Goal: Information Seeking & Learning: Learn about a topic

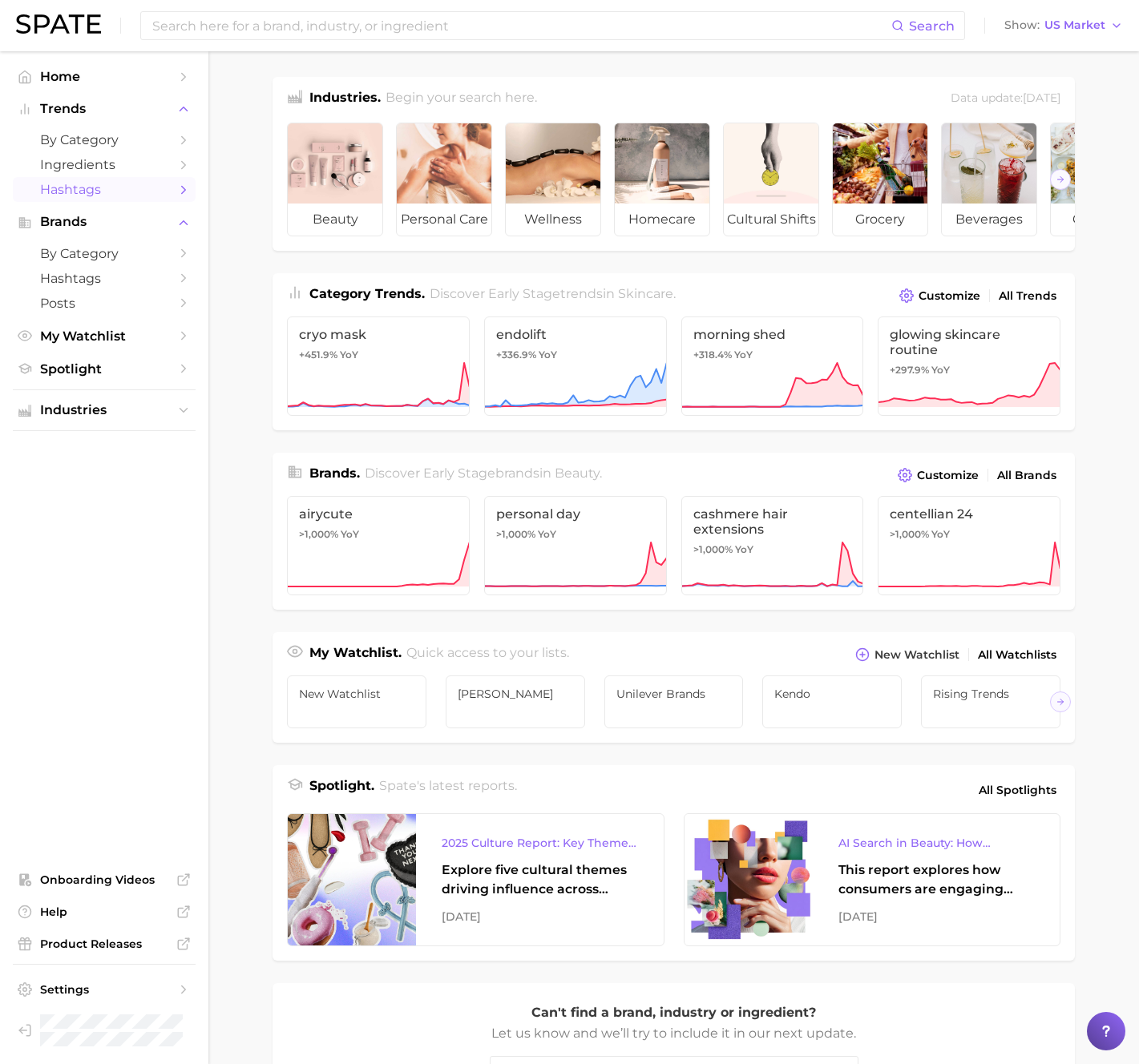
click at [122, 197] on link "Hashtags" at bounding box center [104, 190] width 182 height 25
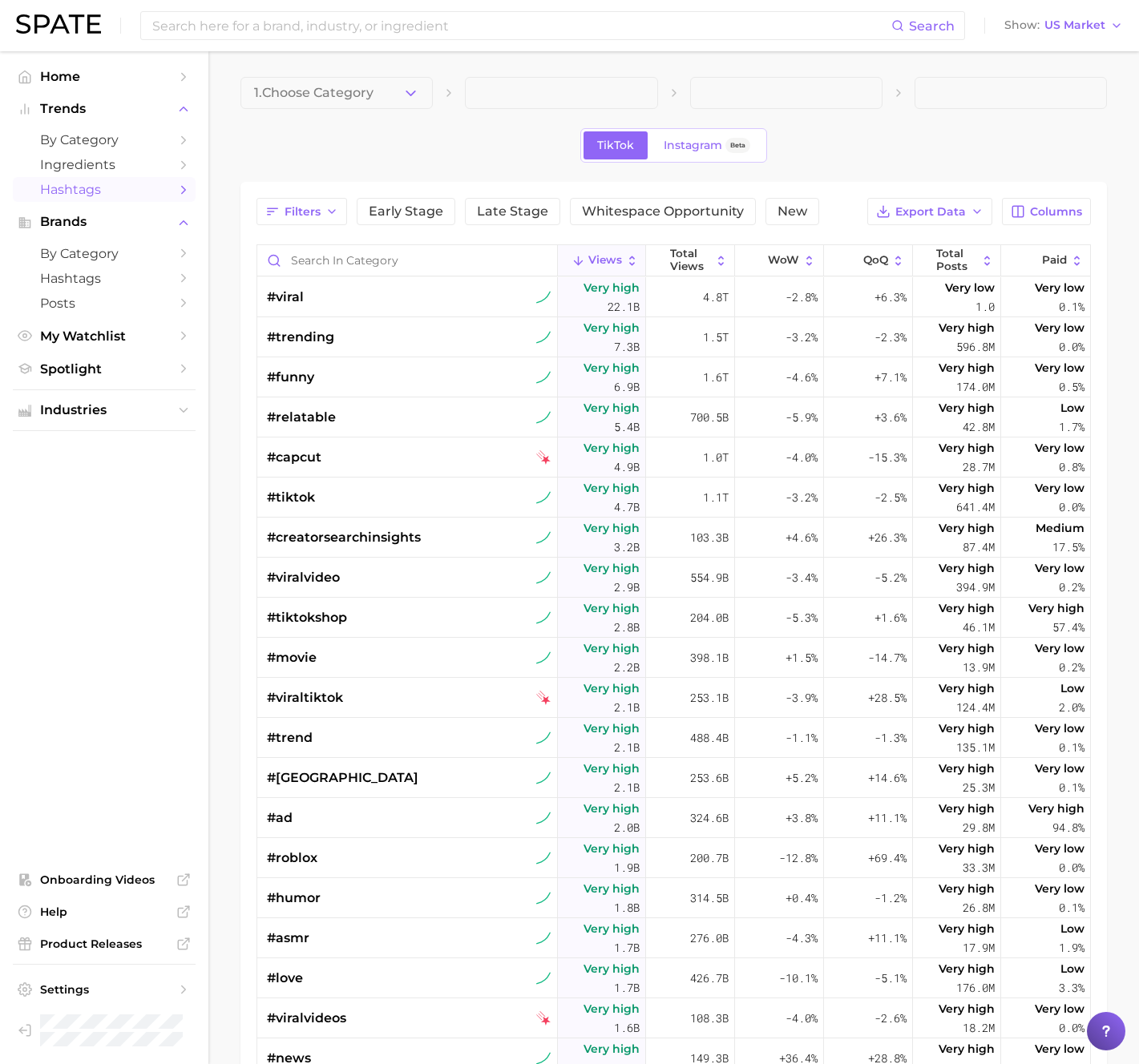
click at [405, 95] on icon "button" at bounding box center [410, 93] width 17 height 17
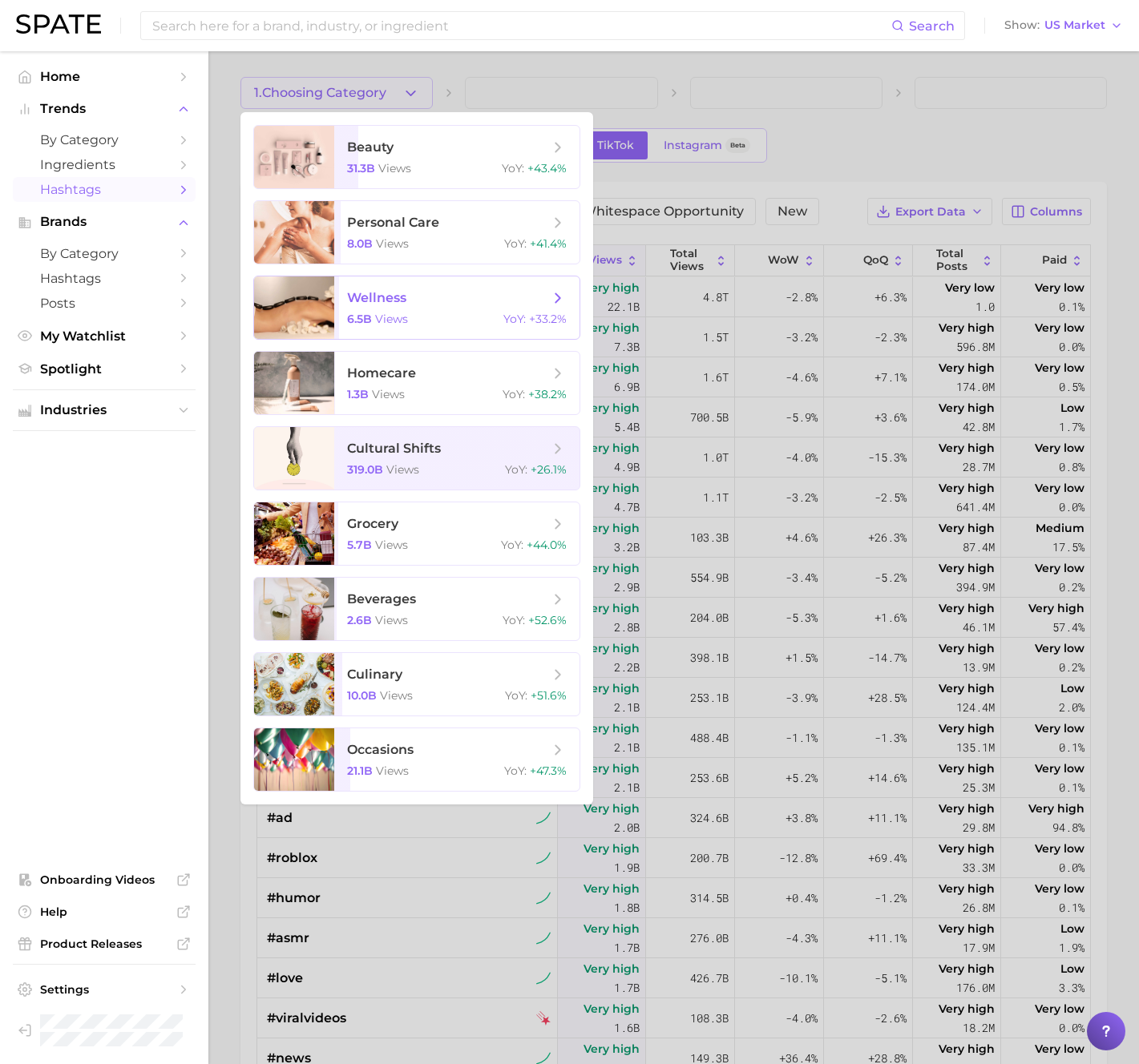
click at [383, 301] on span "wellness" at bounding box center [376, 297] width 59 height 15
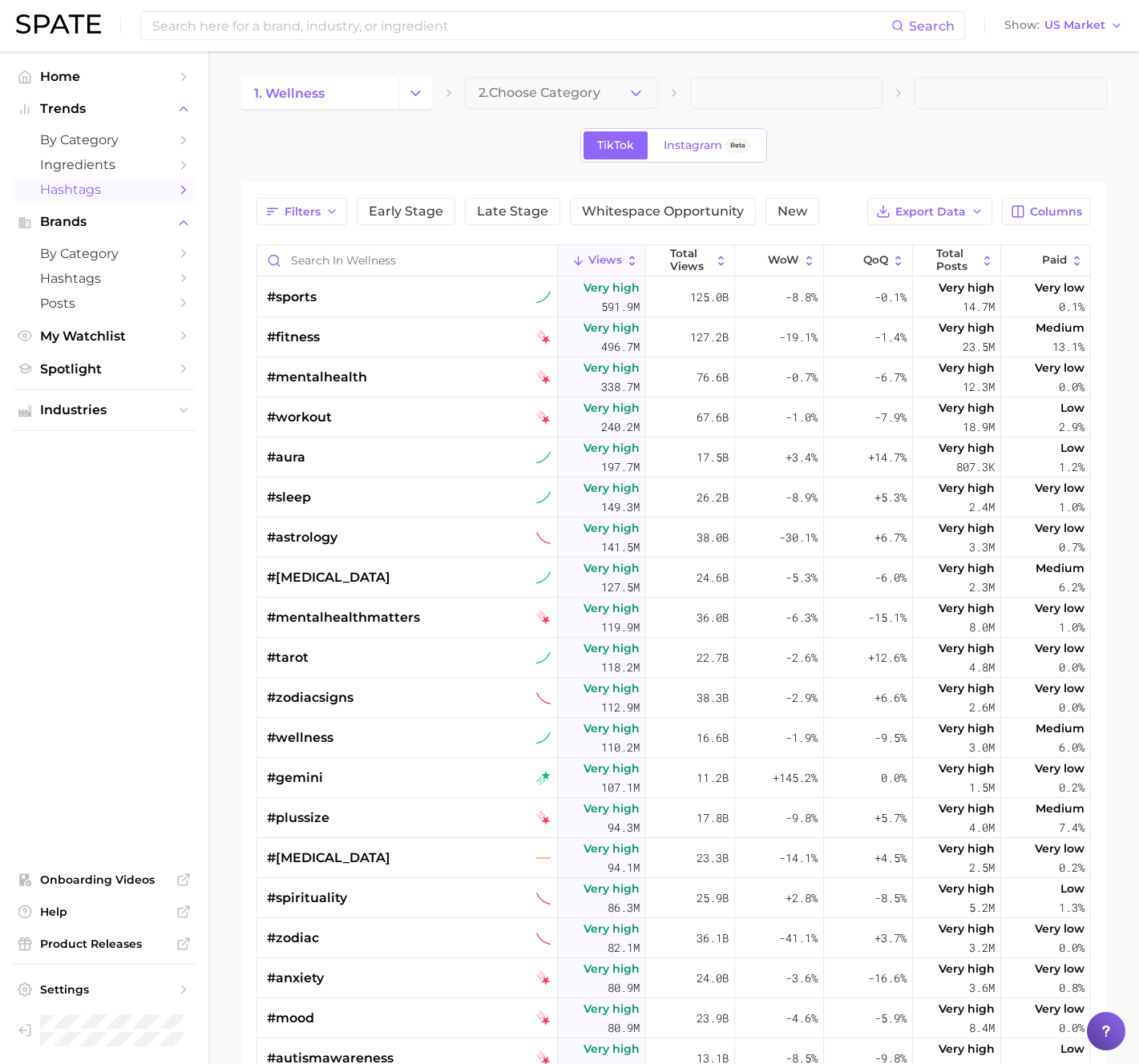
click at [583, 80] on button "2. Choose Category" at bounding box center [561, 93] width 192 height 32
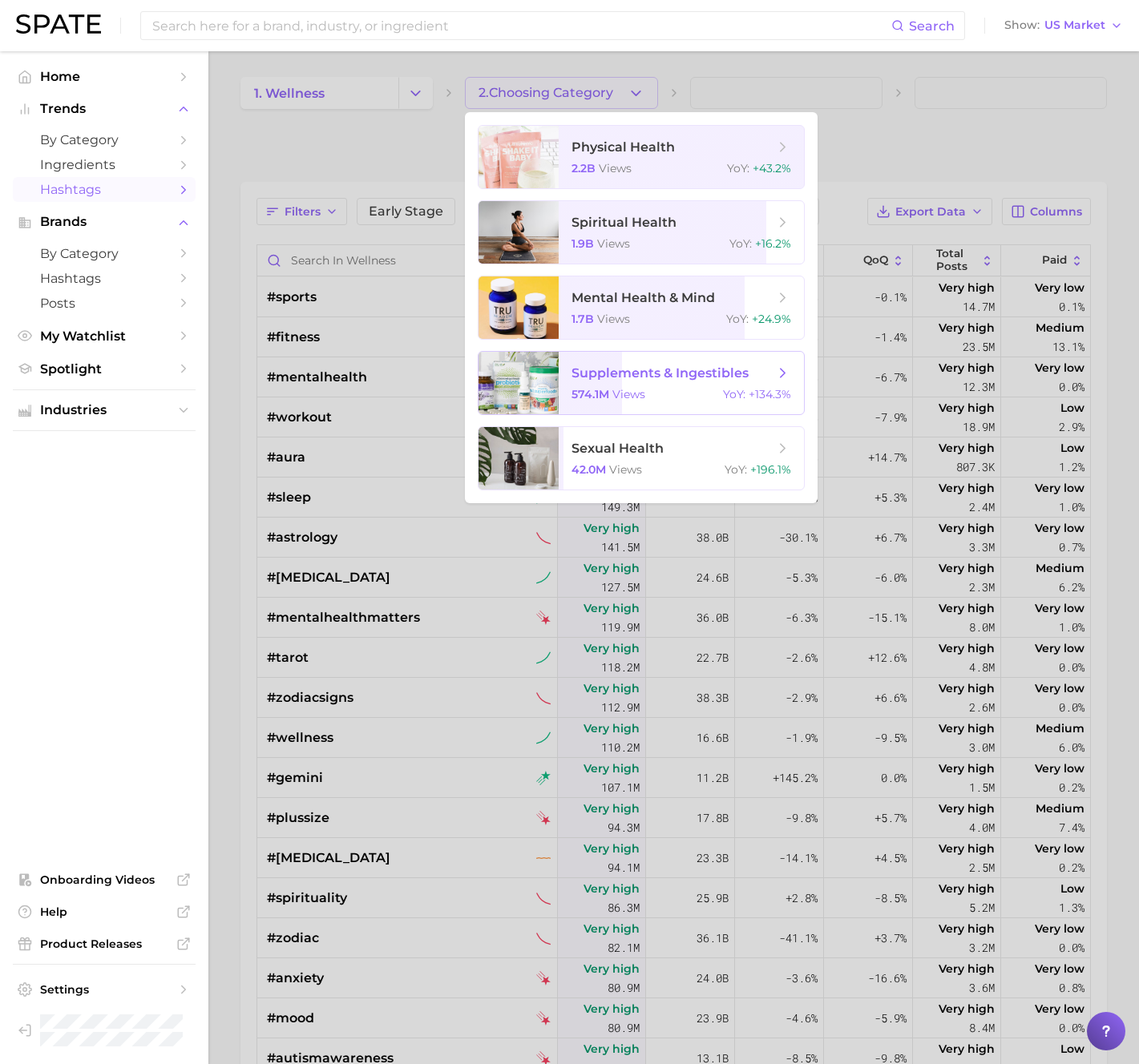
click at [625, 382] on span "supplements & ingestibles 574.1m views YoY : +134.3%" at bounding box center [681, 382] width 246 height 62
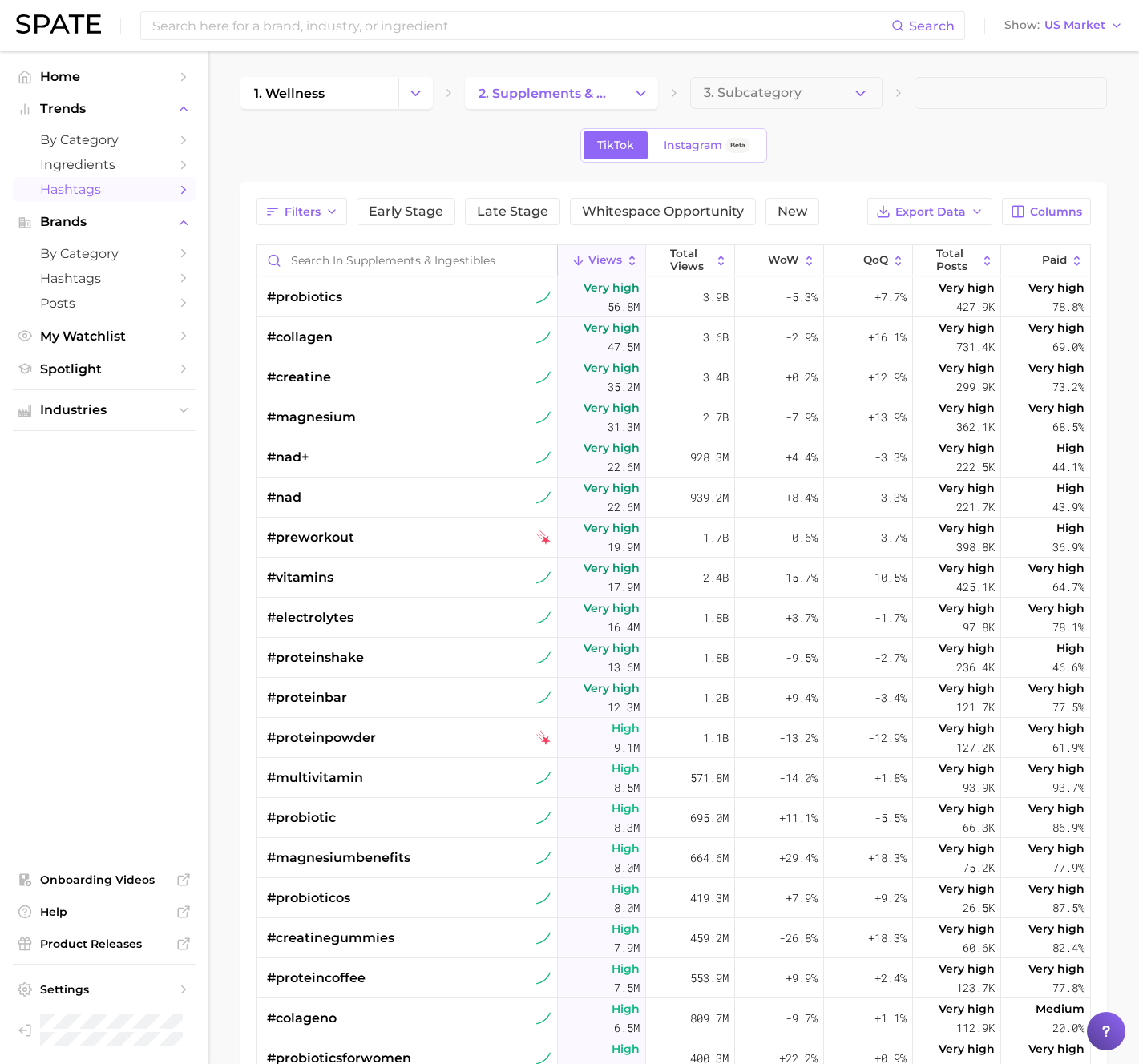
click at [448, 259] on input "Search in supplements & ingestibles" at bounding box center [407, 261] width 300 height 31
click at [400, 217] on span "Early Stage" at bounding box center [406, 212] width 75 height 13
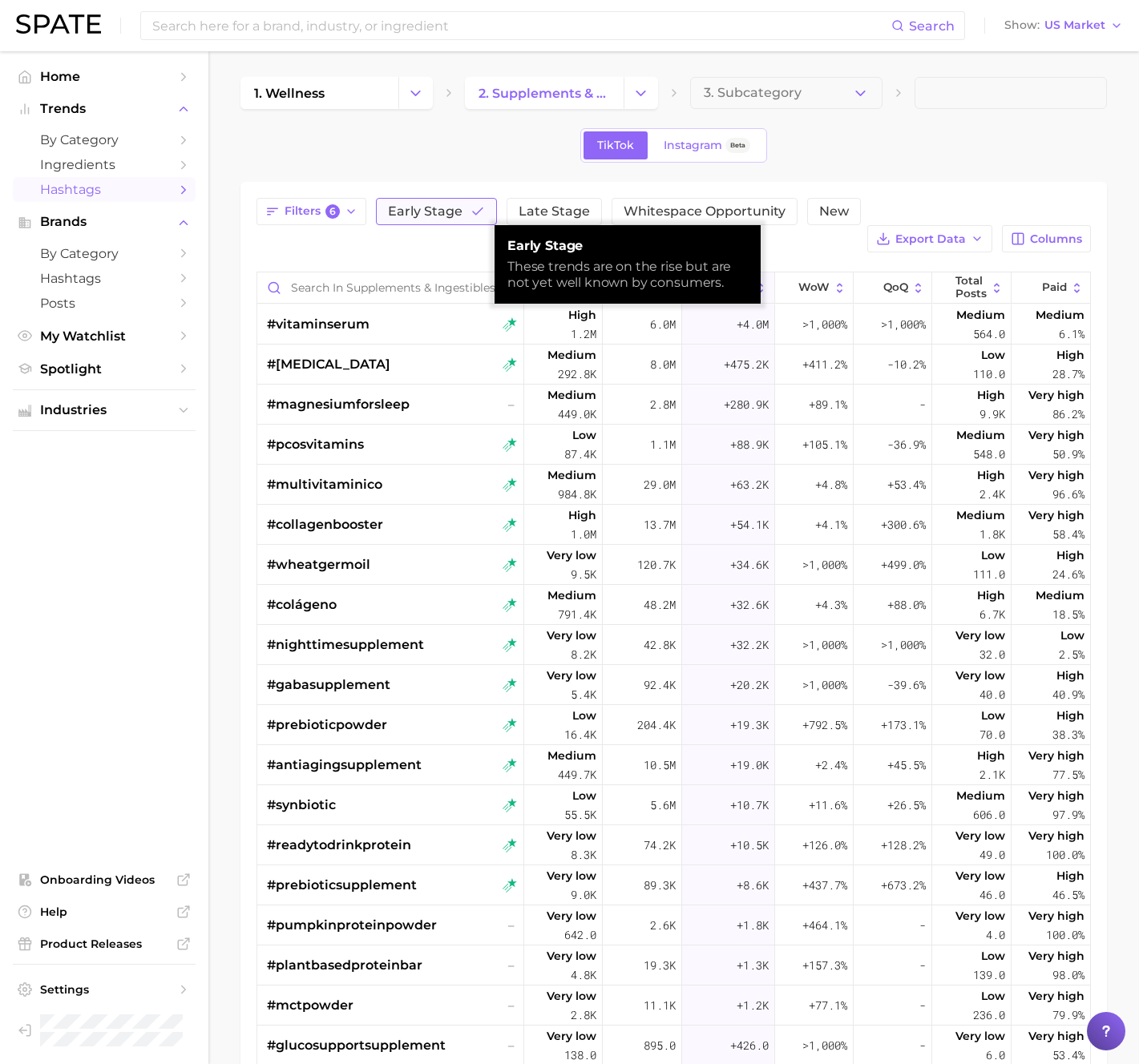
drag, startPoint x: 402, startPoint y: 216, endPoint x: 413, endPoint y: 216, distance: 11.0
click at [402, 216] on span "Early Stage" at bounding box center [426, 212] width 75 height 13
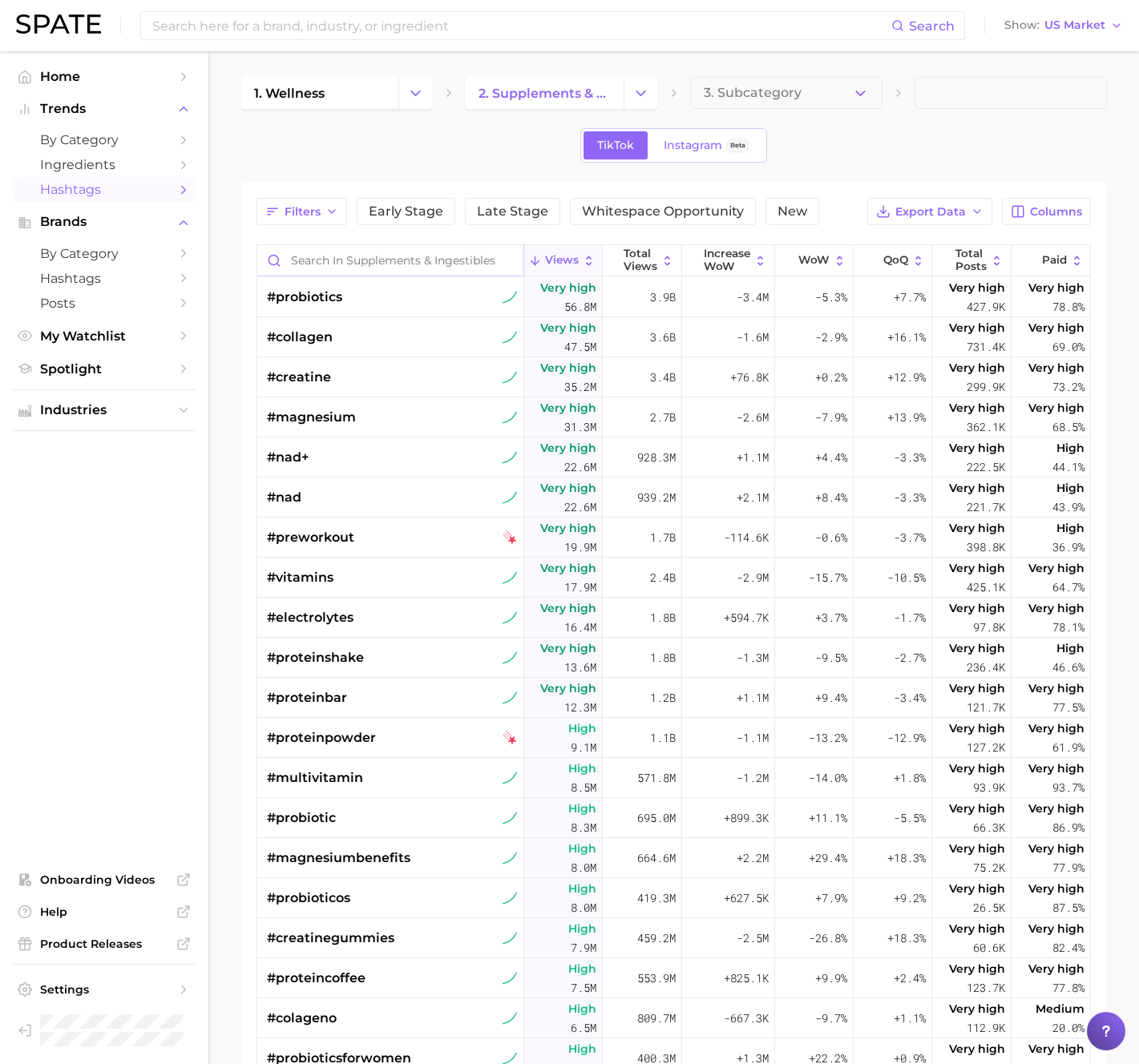
click at [376, 262] on input "Search in supplements & ingestibles" at bounding box center [390, 261] width 266 height 31
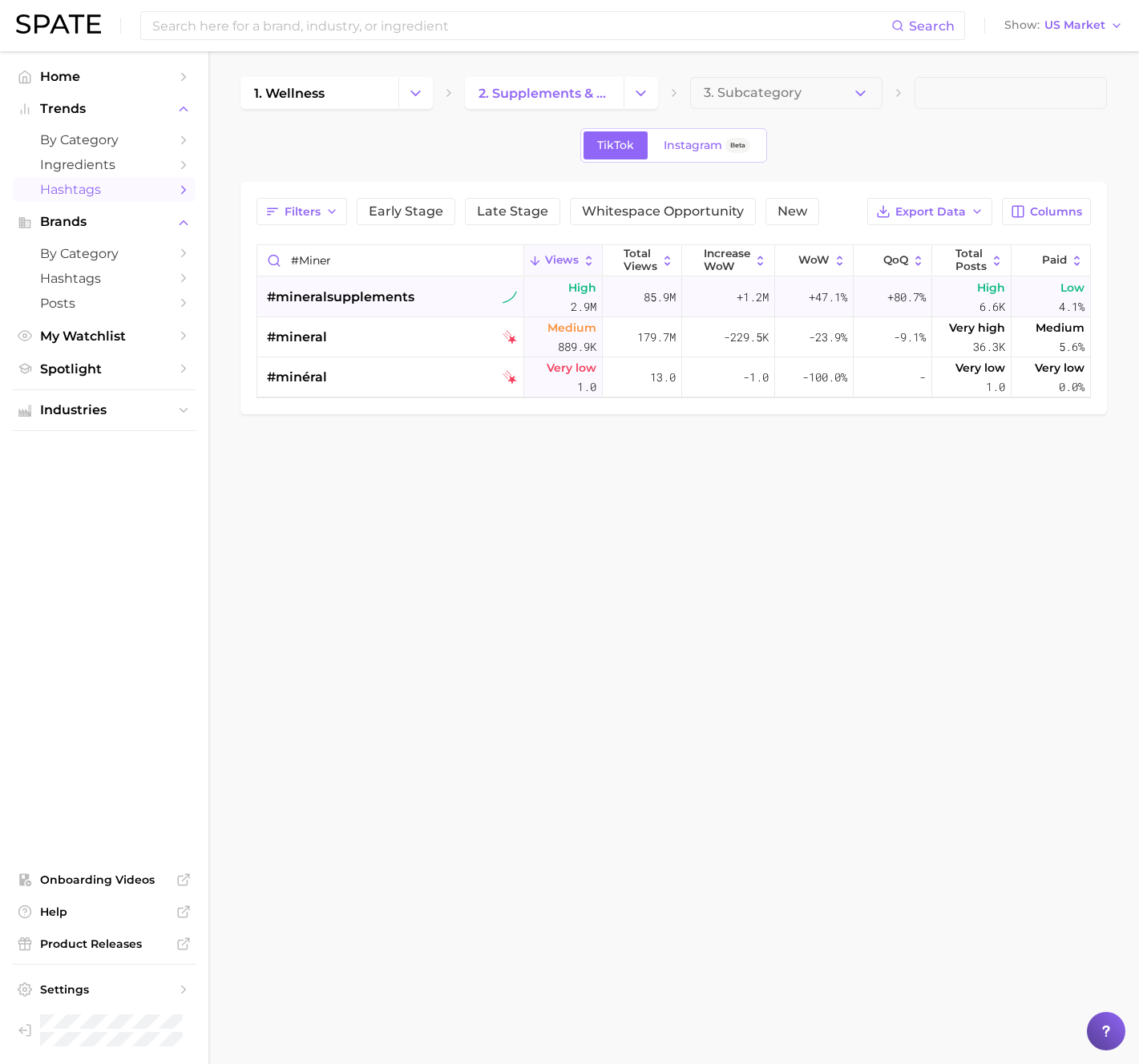
click at [403, 300] on span "#mineralsupplements" at bounding box center [340, 297] width 148 height 19
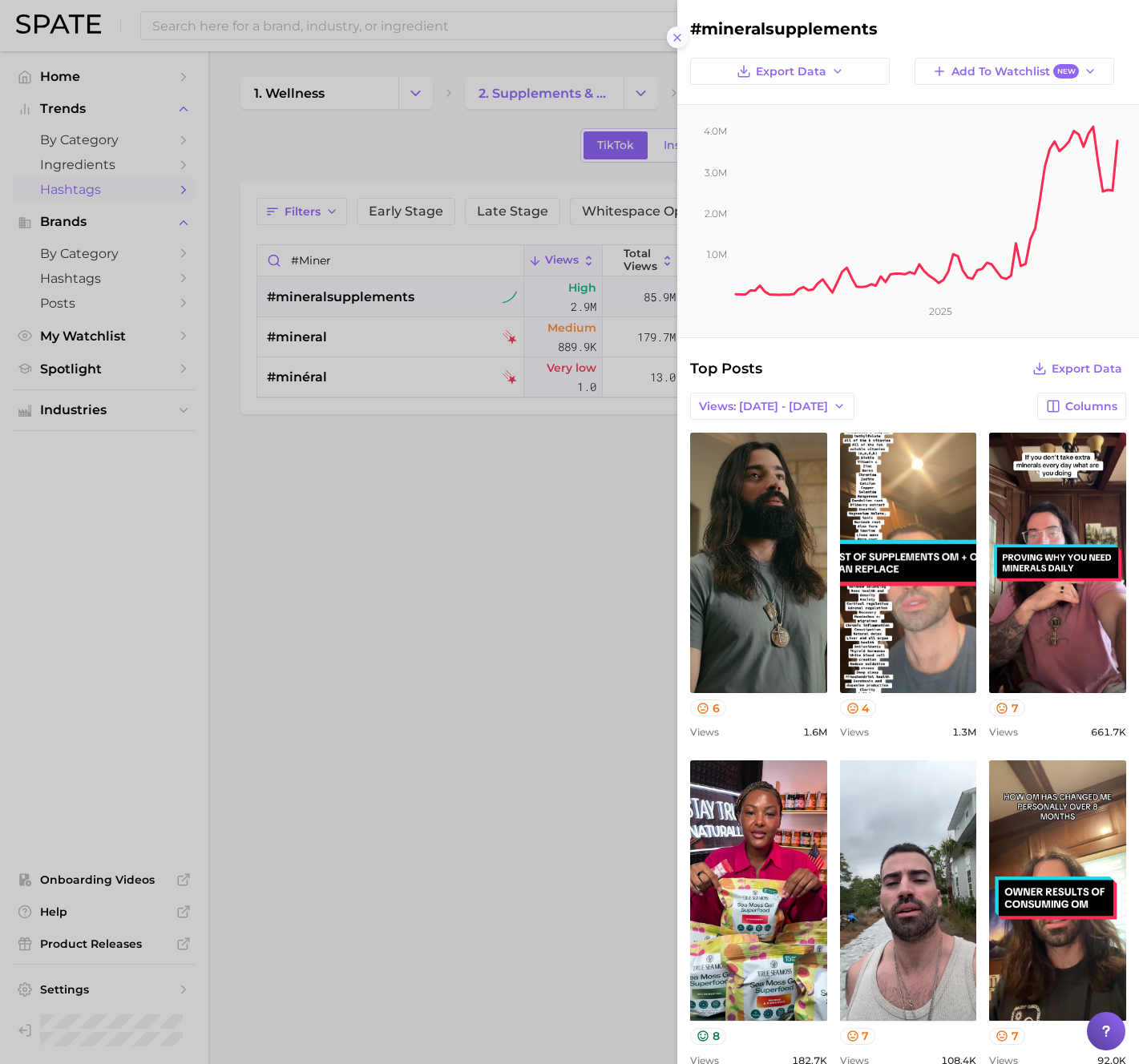
click at [671, 32] on icon at bounding box center [678, 38] width 13 height 13
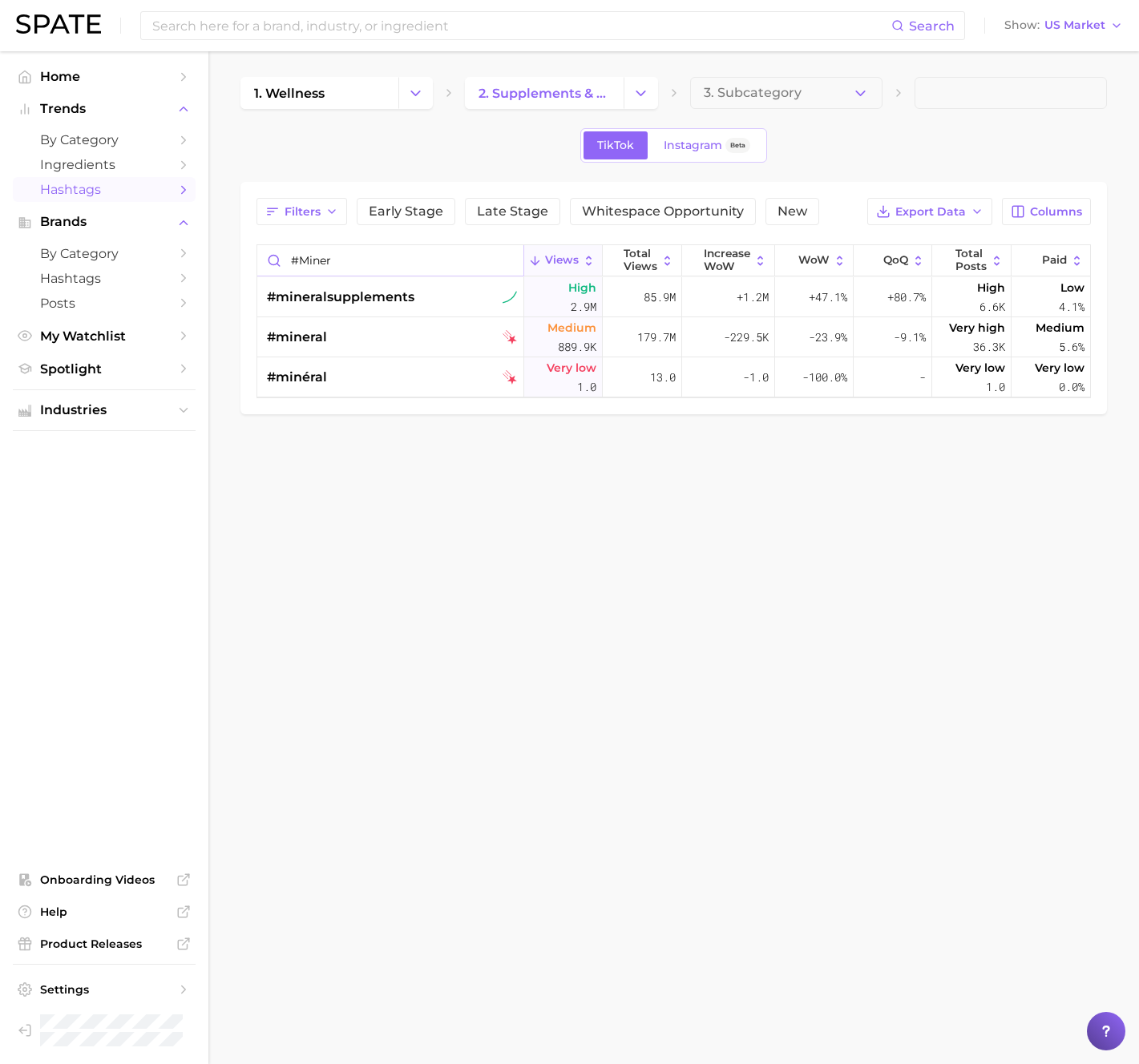
click at [415, 253] on input "#miner" at bounding box center [390, 261] width 266 height 31
click at [415, 252] on input "#miner" at bounding box center [390, 261] width 266 height 31
paste input "#astaxanthinsupplement"
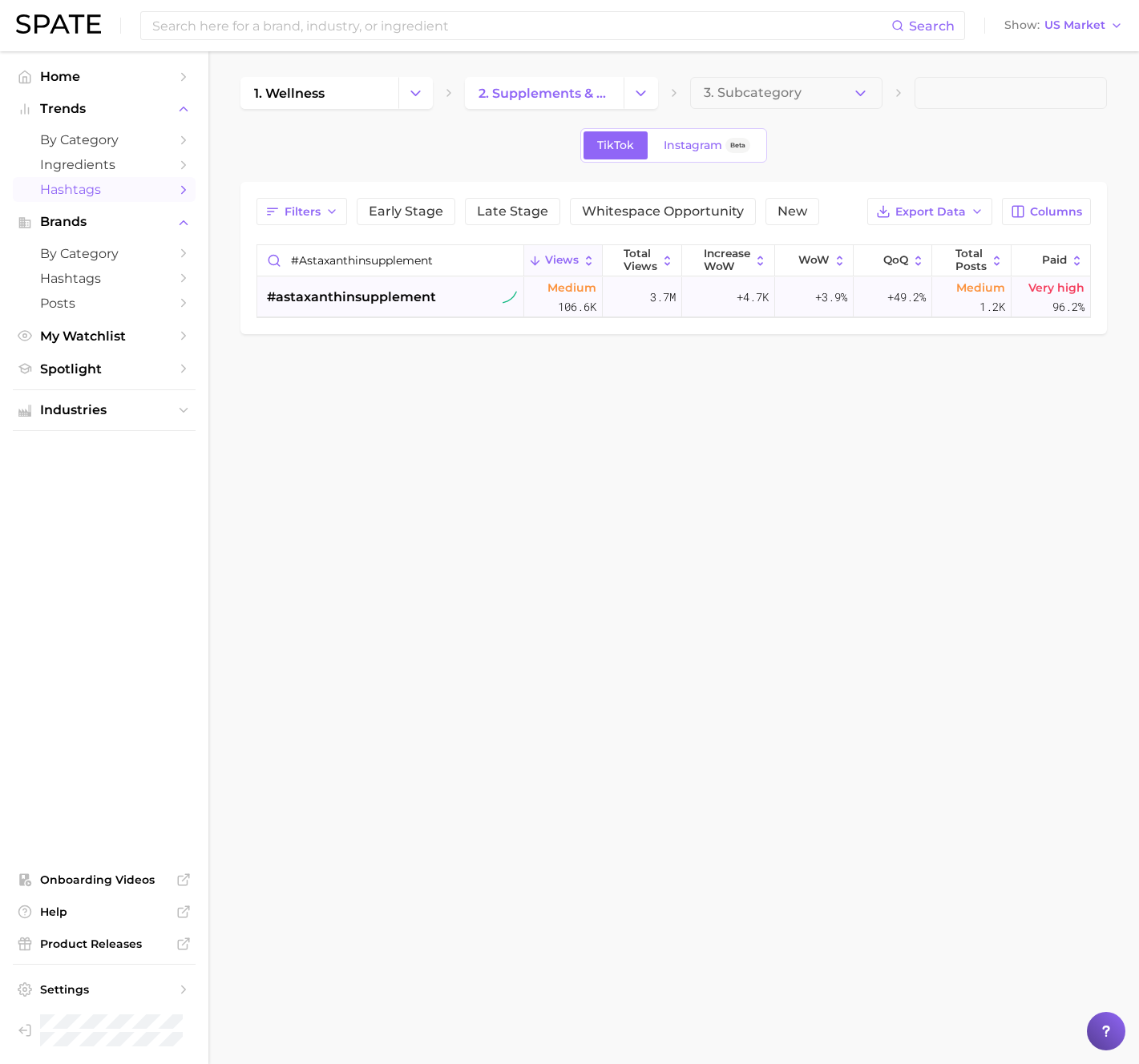
click at [414, 296] on span "#astaxanthinsupplement" at bounding box center [351, 297] width 169 height 19
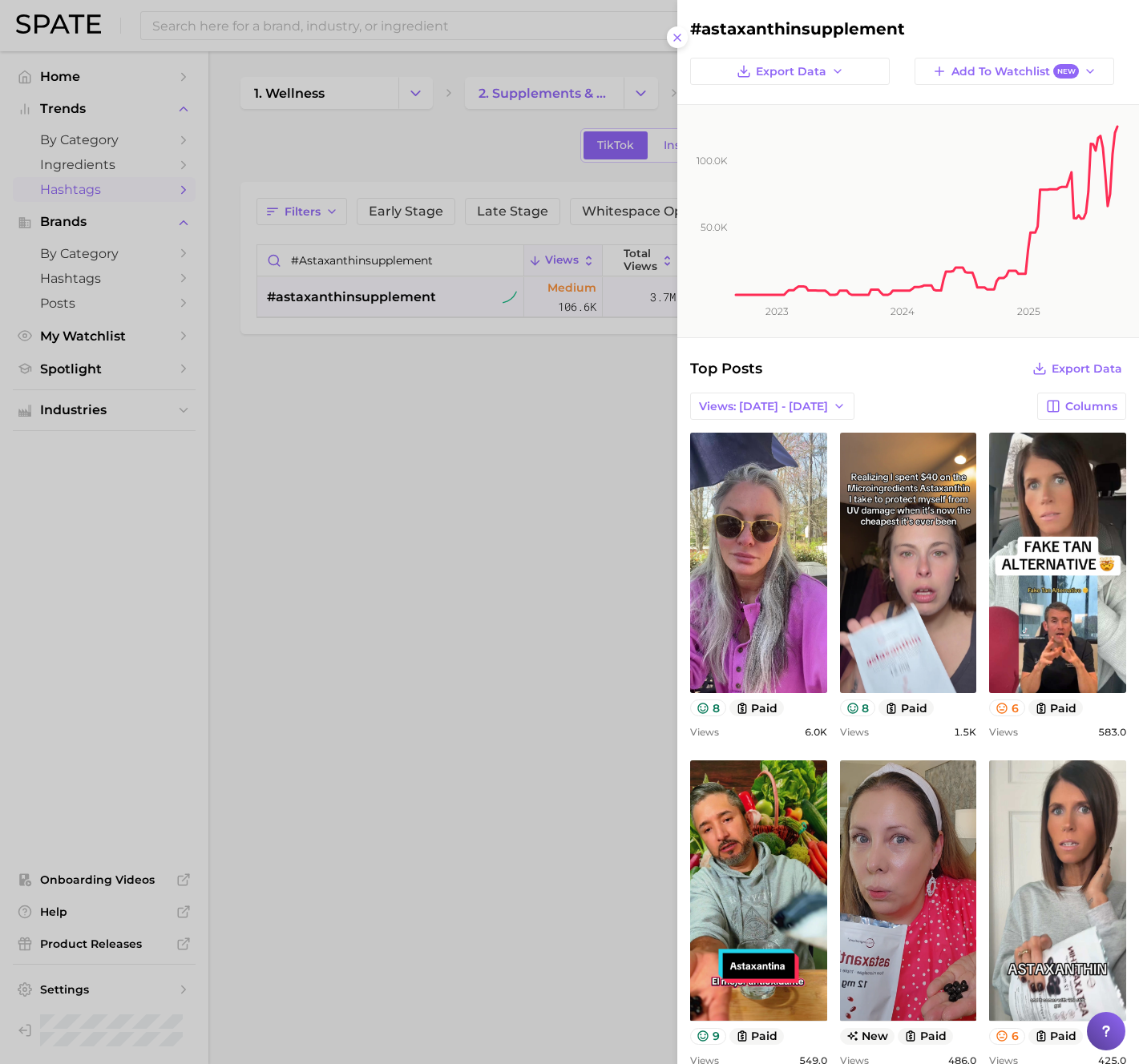
drag, startPoint x: 373, startPoint y: 212, endPoint x: 375, endPoint y: 234, distance: 22.1
click at [373, 212] on div at bounding box center [569, 532] width 1139 height 1064
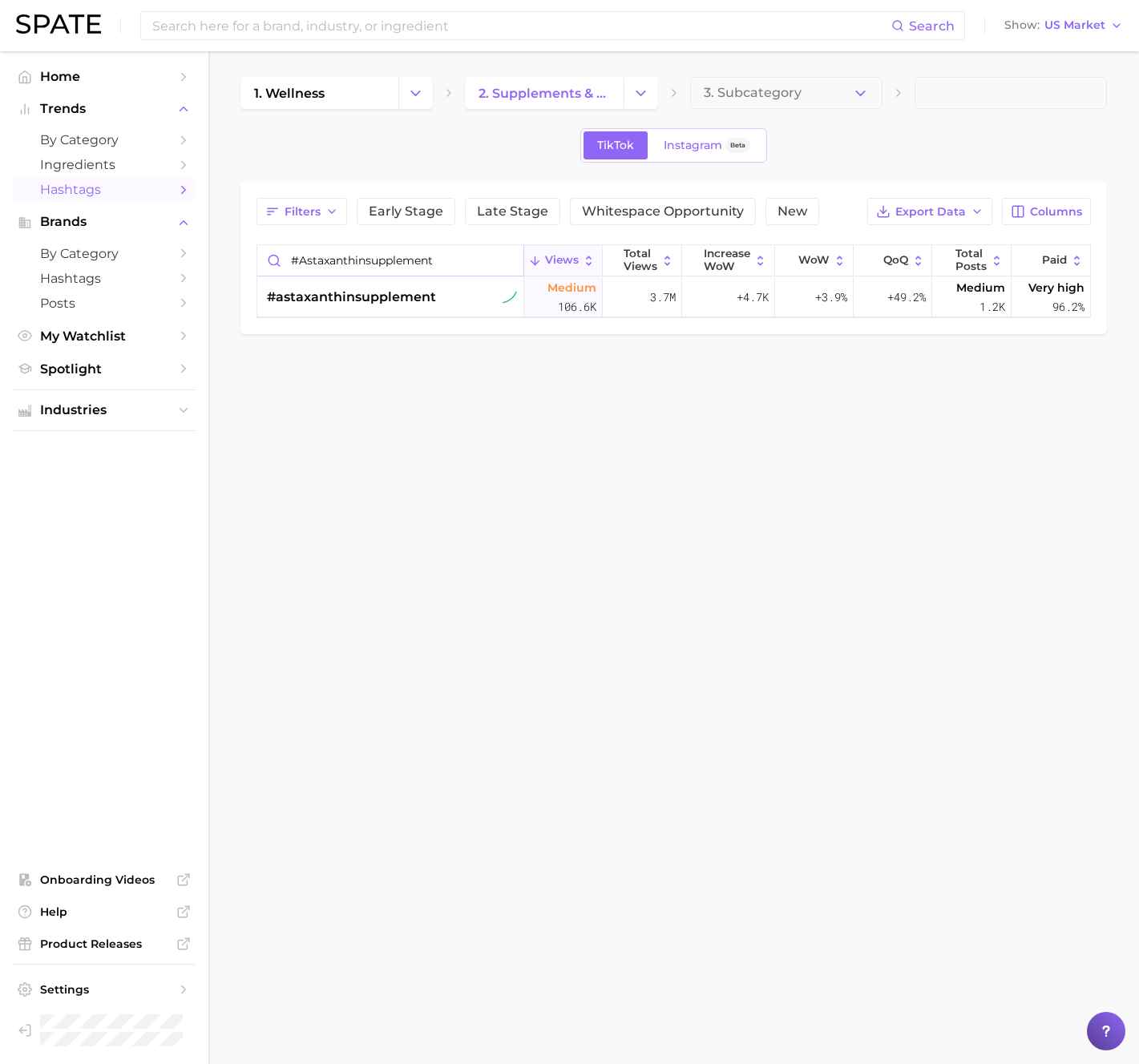
click at [387, 258] on input "#astaxanthinsupplement" at bounding box center [390, 261] width 266 height 31
paste input "#somatic"
click at [387, 258] on input "#somatic" at bounding box center [390, 261] width 266 height 31
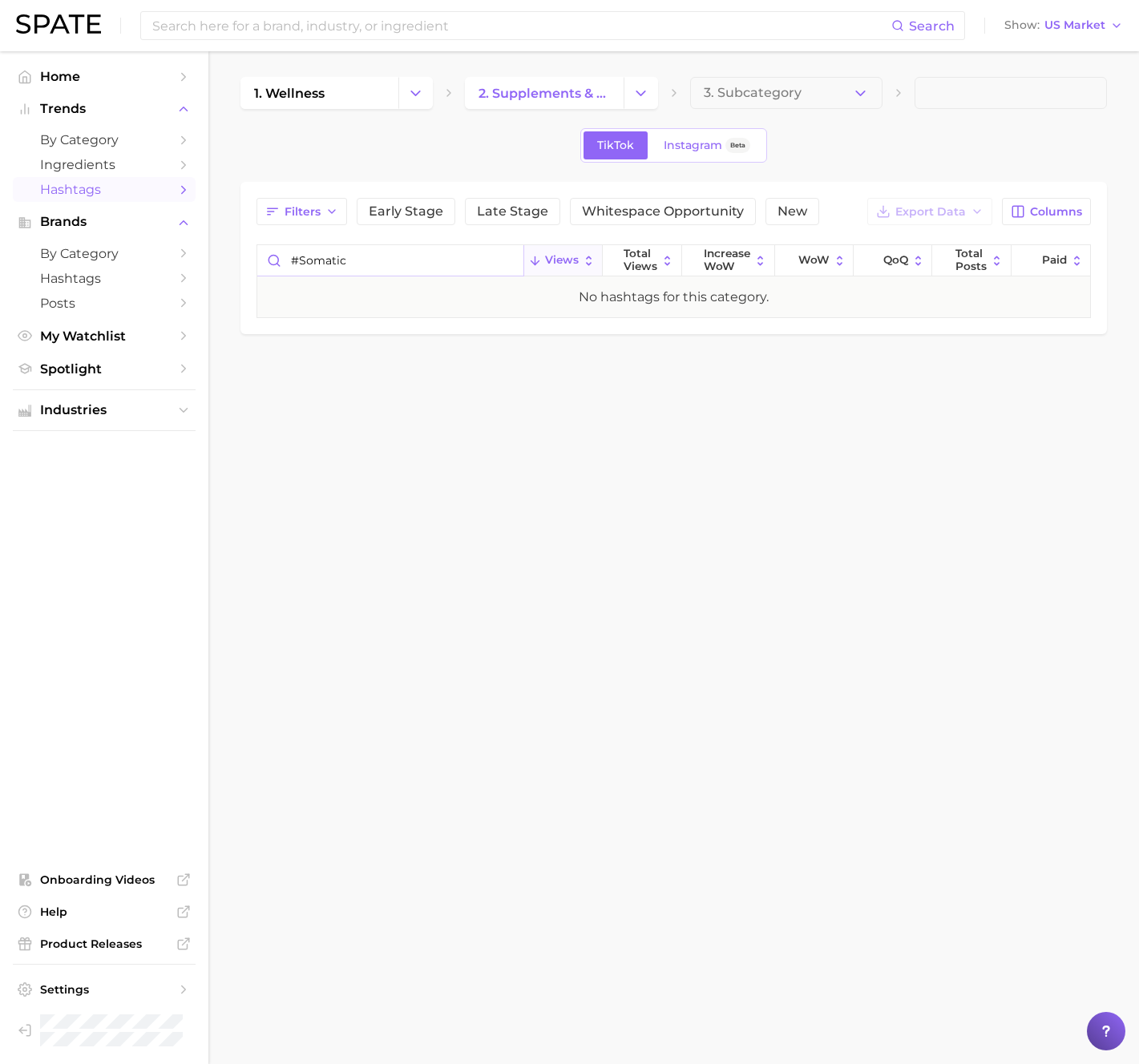
click at [388, 259] on input "#somatic" at bounding box center [390, 261] width 266 height 31
click at [389, 259] on input "#somatic" at bounding box center [390, 261] width 266 height 31
paste input "collagenbenefits"
type input "#collagenbenefits"
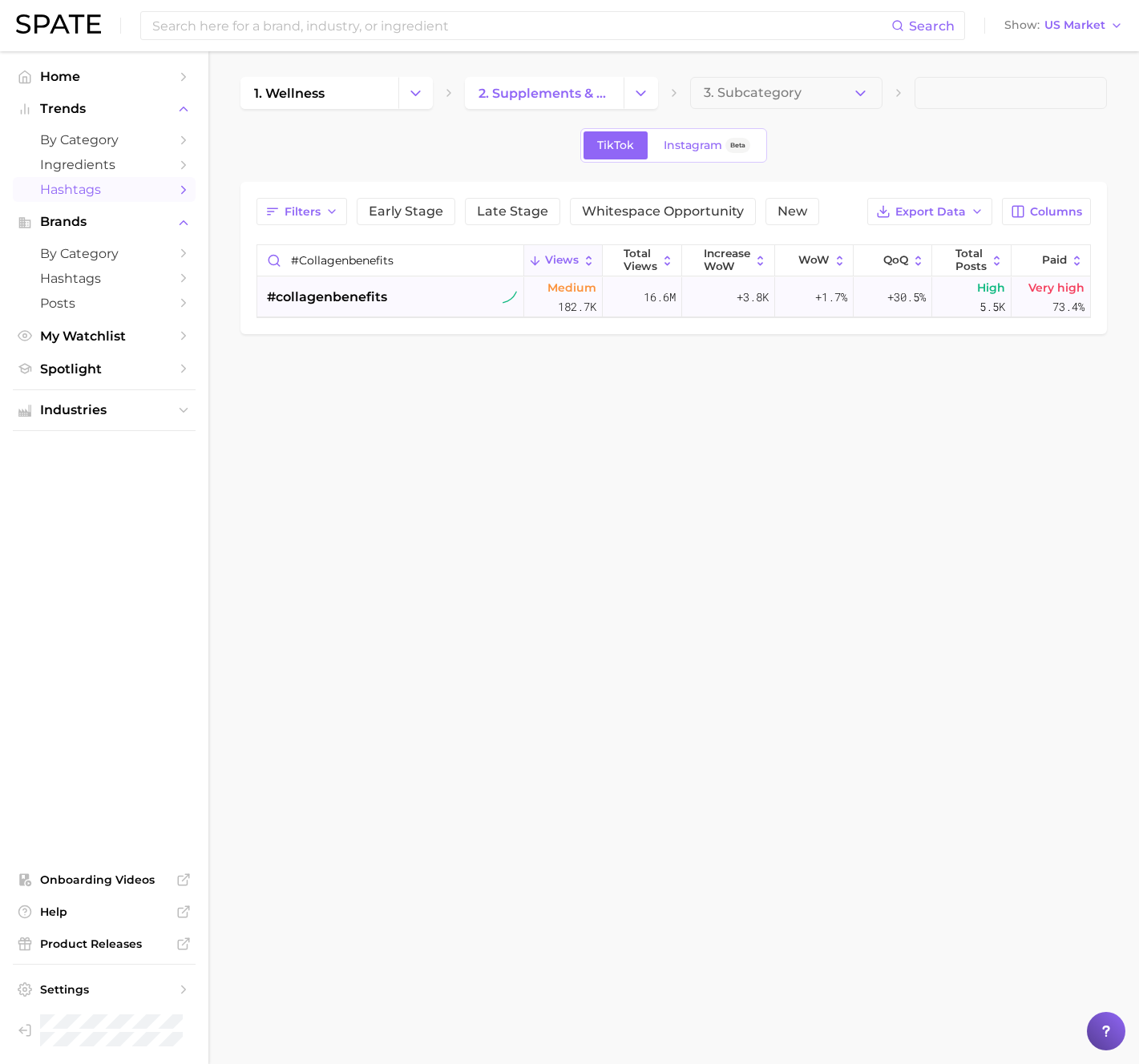
click at [375, 288] on span "#collagenbenefits" at bounding box center [327, 297] width 120 height 19
